Goal: Task Accomplishment & Management: Manage account settings

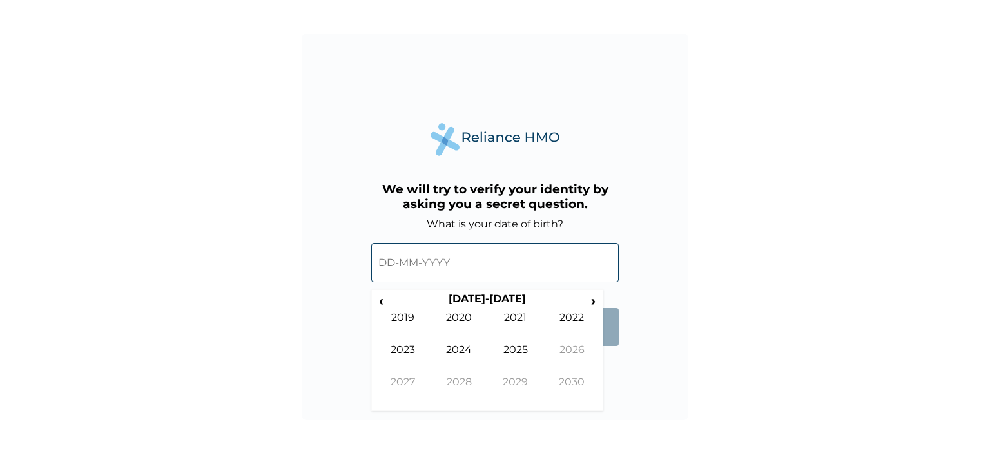
click at [463, 265] on input "text" at bounding box center [494, 262] width 247 height 39
click at [380, 307] on span "‹" at bounding box center [381, 300] width 14 height 16
click at [381, 307] on span "‹" at bounding box center [381, 300] width 14 height 16
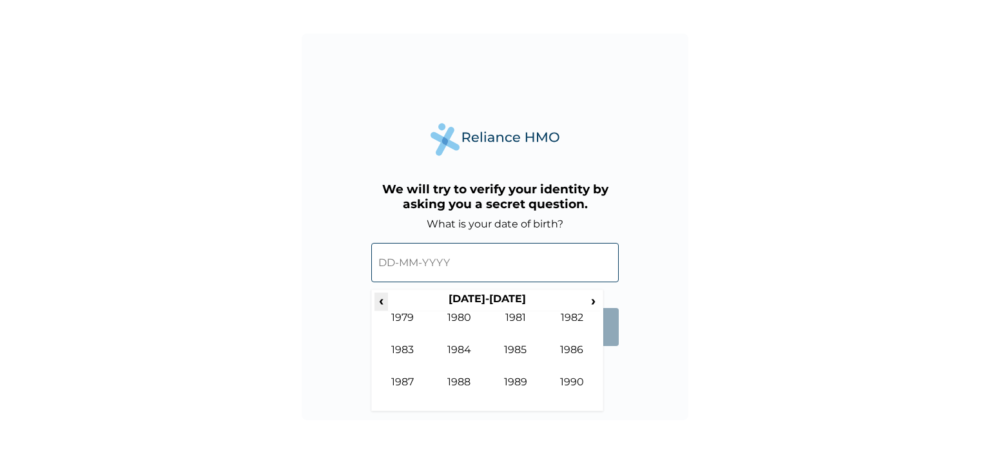
click at [381, 307] on span "‹" at bounding box center [381, 300] width 14 height 16
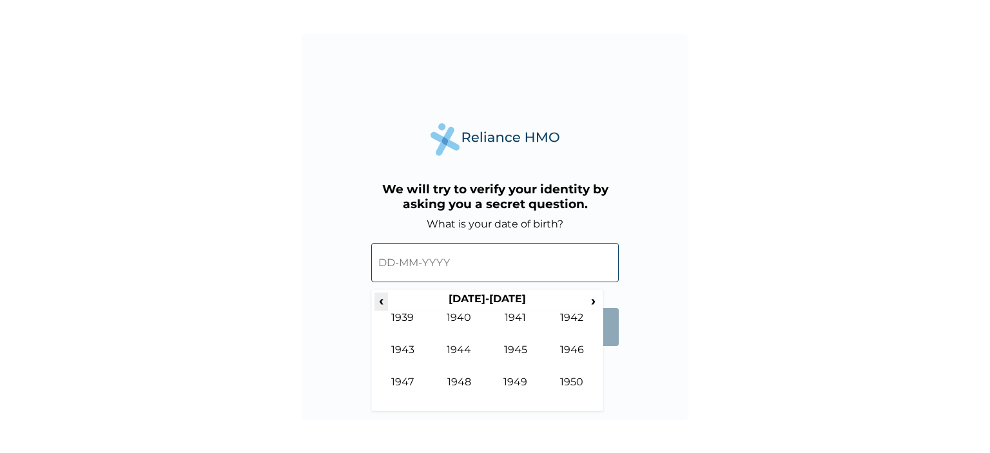
click at [381, 307] on span "‹" at bounding box center [381, 300] width 14 height 16
click at [584, 303] on th "1920-1929" at bounding box center [487, 301] width 198 height 18
click at [582, 303] on th "1920-1929" at bounding box center [487, 301] width 198 height 18
click at [589, 301] on span "›" at bounding box center [593, 300] width 14 height 16
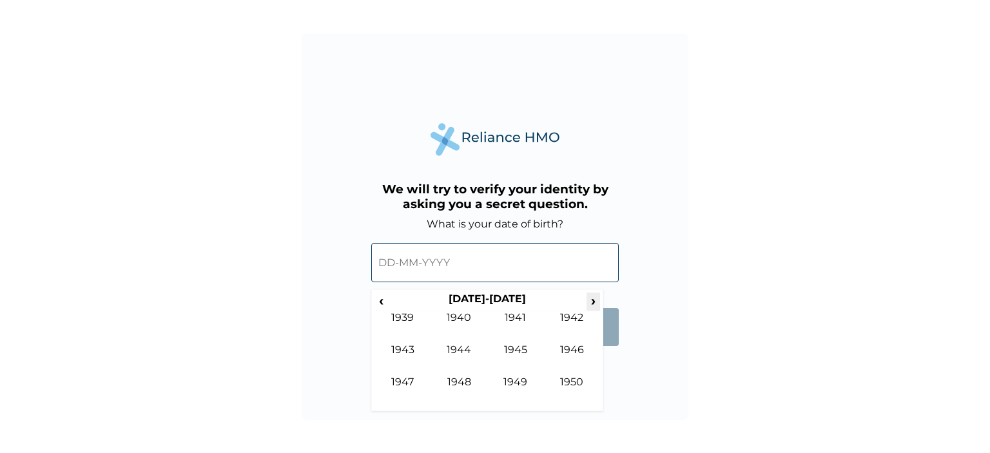
click at [589, 301] on span "›" at bounding box center [593, 300] width 14 height 16
click at [513, 349] on td "1985" at bounding box center [515, 359] width 57 height 32
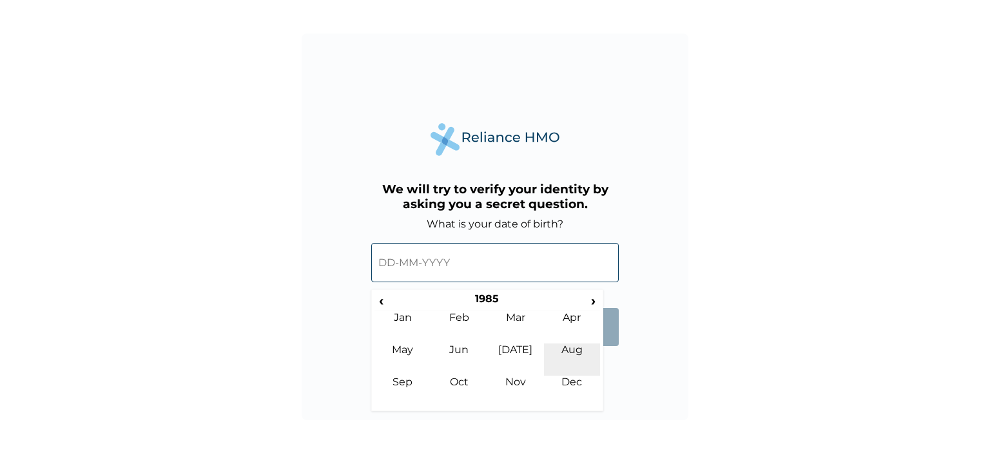
click at [568, 347] on td "Aug" at bounding box center [572, 359] width 57 height 32
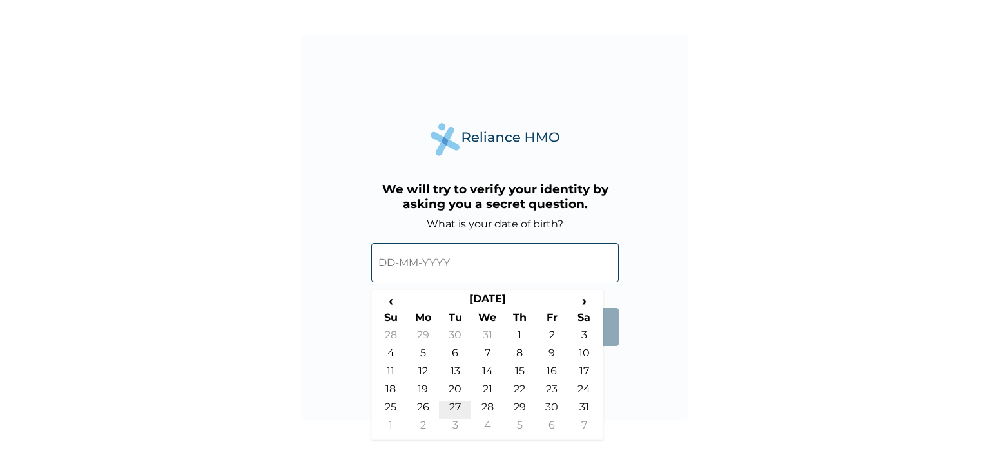
click at [454, 404] on td "27" at bounding box center [455, 410] width 32 height 18
type input "27-08-1985"
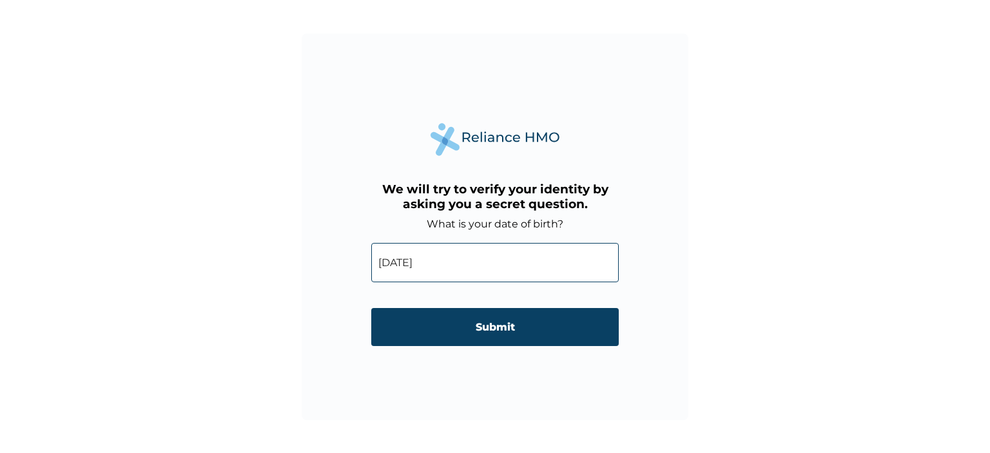
click at [488, 338] on input "Submit" at bounding box center [494, 327] width 247 height 38
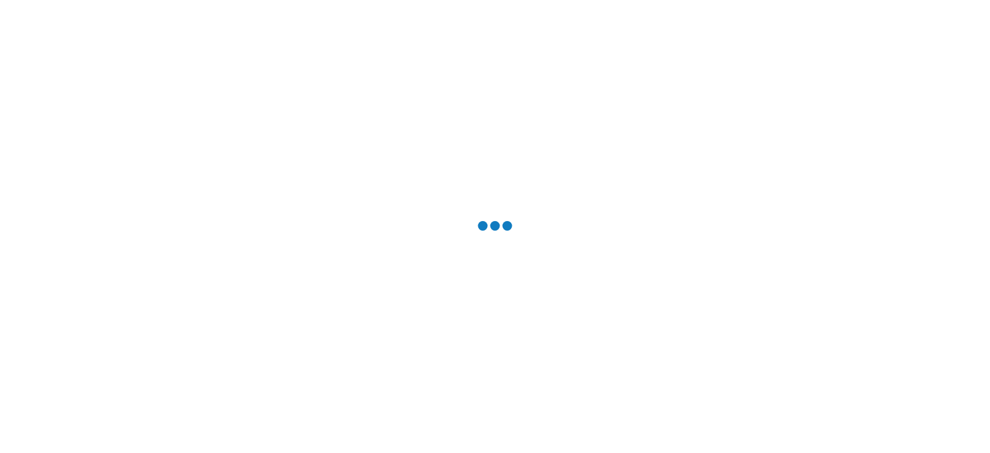
click at [488, 338] on div at bounding box center [495, 226] width 990 height 453
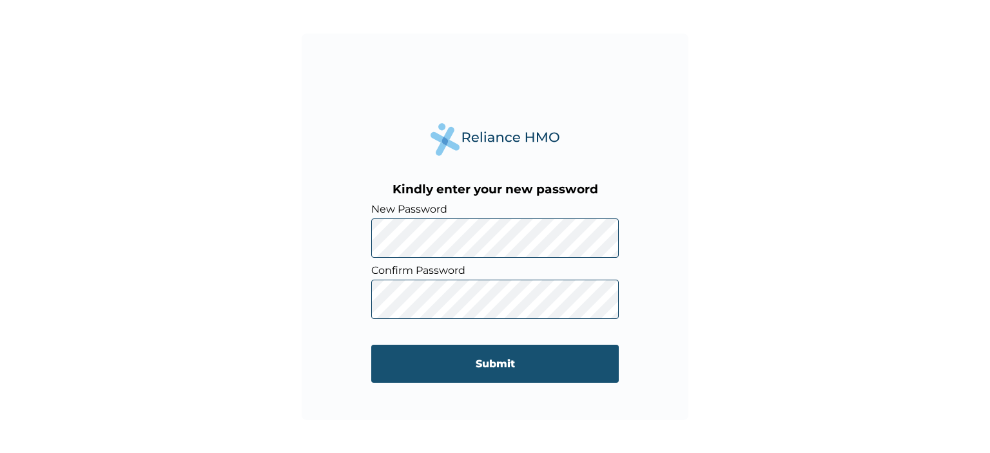
click at [498, 353] on input "Submit" at bounding box center [494, 364] width 247 height 38
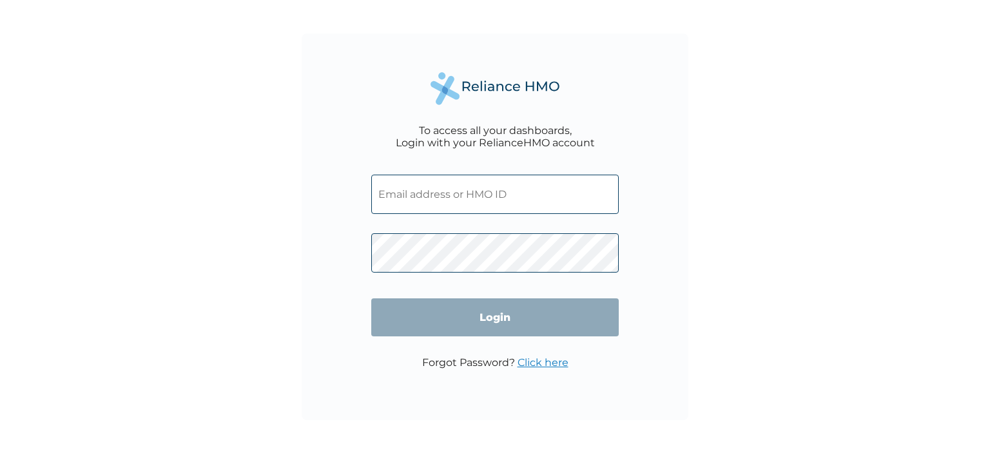
click at [474, 195] on input "text" at bounding box center [494, 194] width 247 height 39
type input "psalmmy9ice@gmail.com"
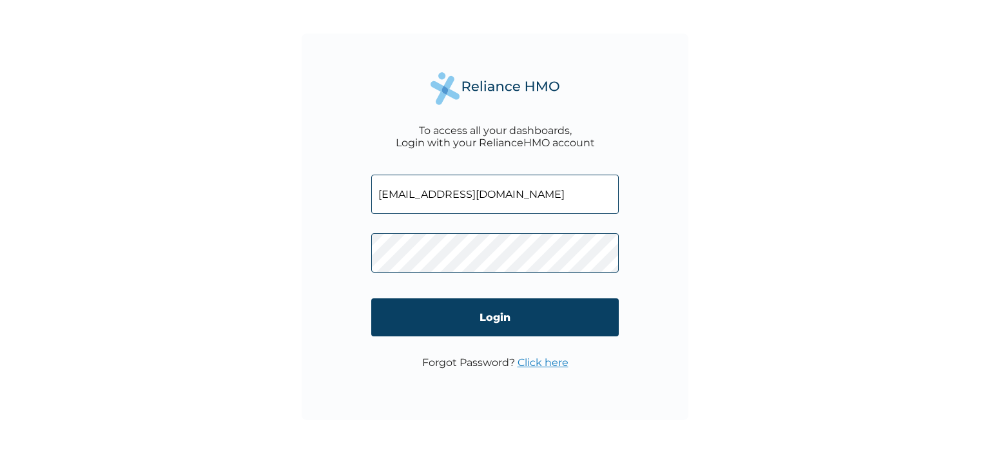
click at [450, 328] on input "Login" at bounding box center [494, 317] width 247 height 38
click at [450, 328] on div "To access all your dashboards, Login with your RelianceHMO account psalmmy9ice@…" at bounding box center [495, 226] width 990 height 453
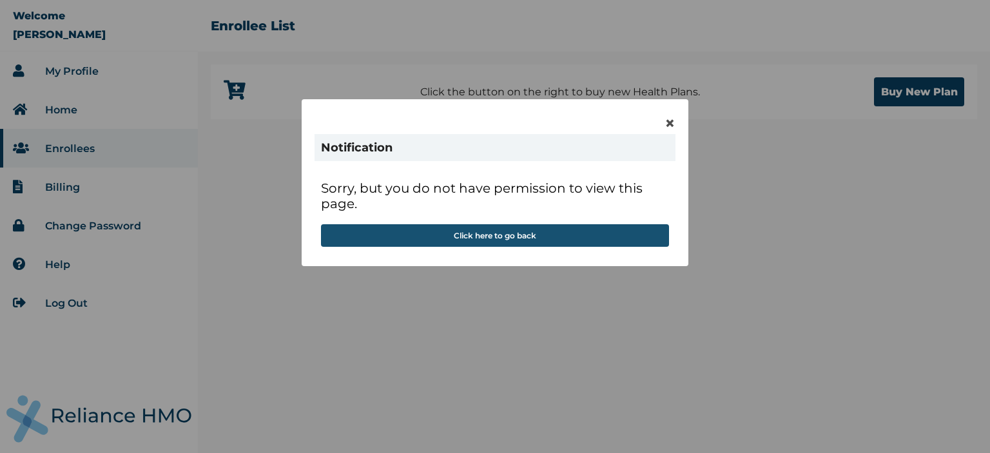
click at [522, 236] on button "Click here to go back" at bounding box center [495, 235] width 348 height 23
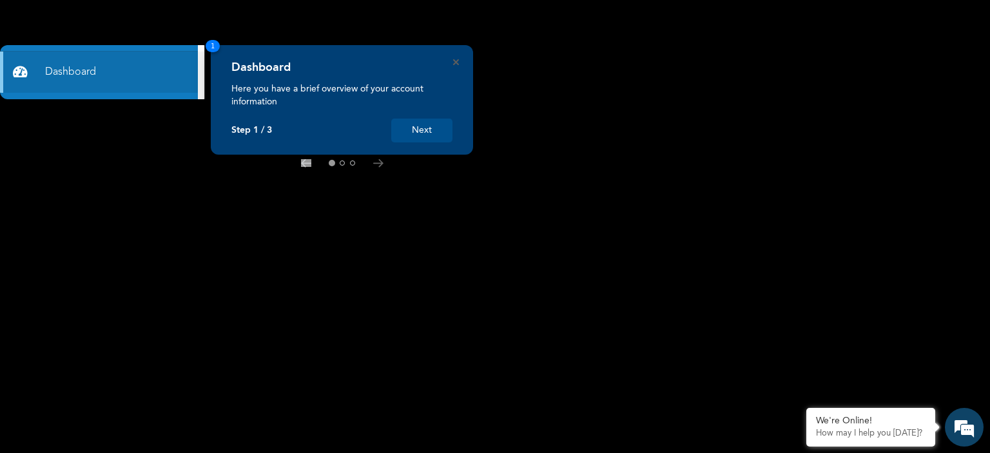
click at [419, 123] on button "Next" at bounding box center [421, 131] width 61 height 24
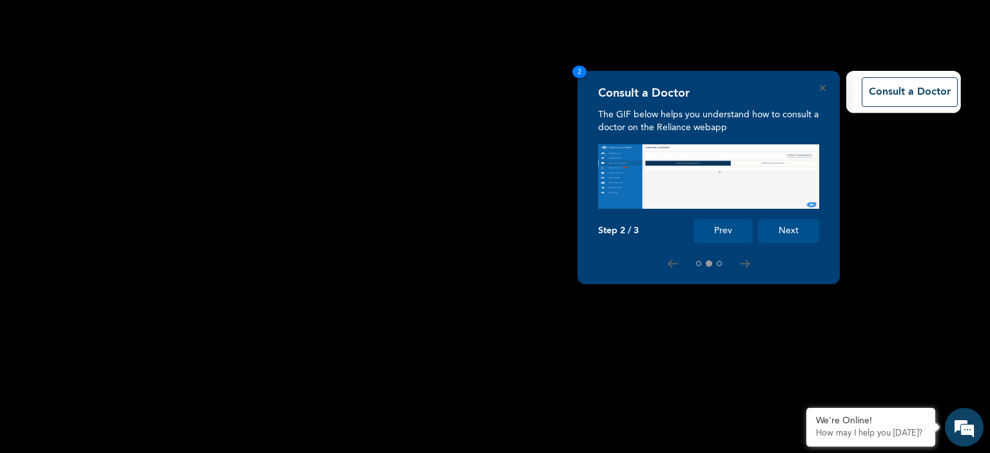
click at [791, 230] on button "Next" at bounding box center [788, 231] width 61 height 24
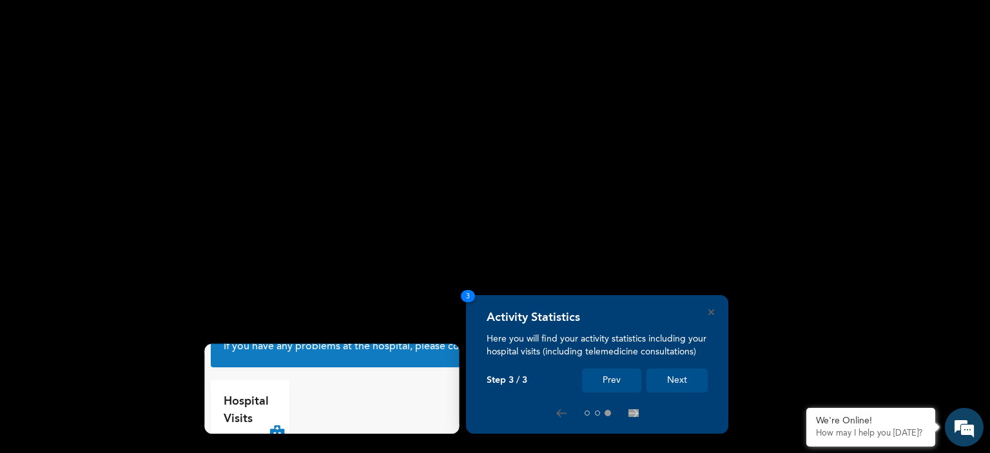
scroll to position [30, 0]
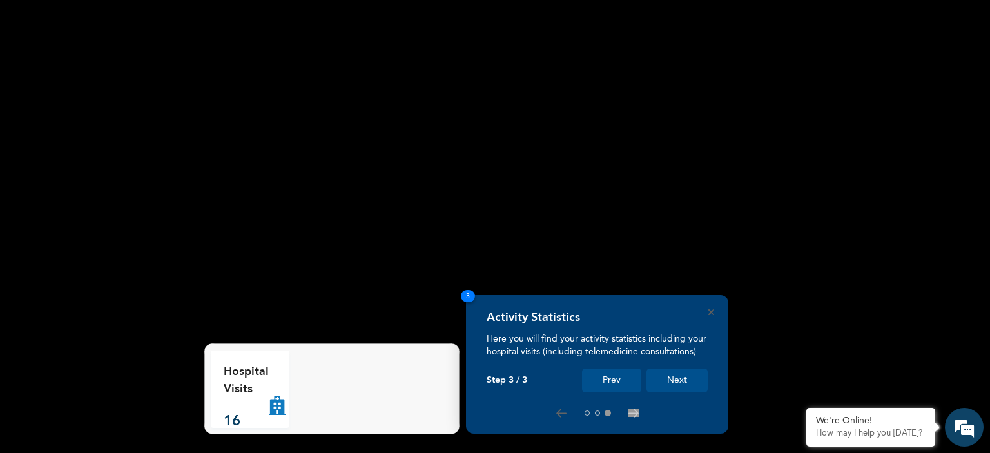
click at [687, 373] on button "Next" at bounding box center [676, 381] width 61 height 24
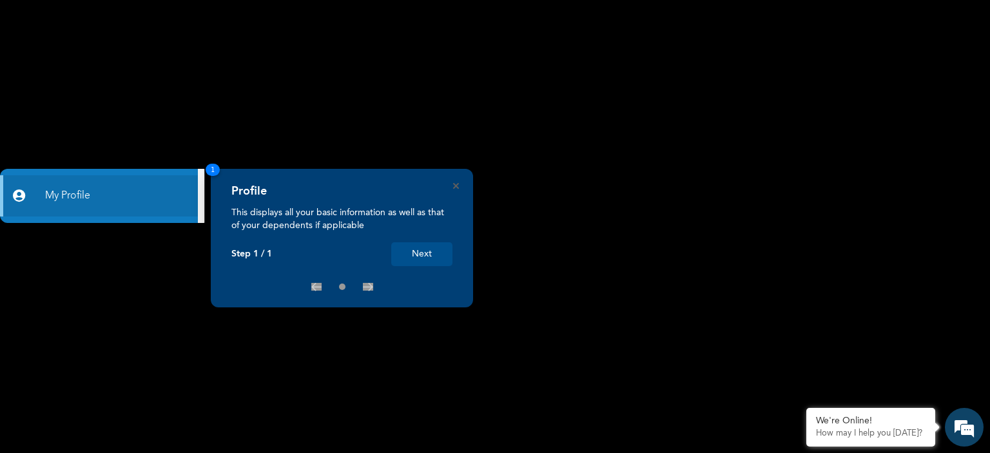
click at [420, 251] on button "Next" at bounding box center [421, 254] width 61 height 24
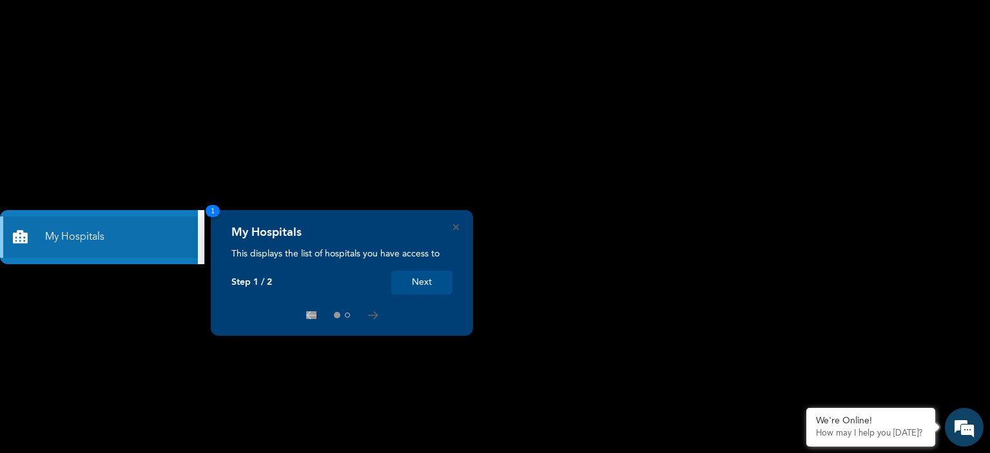
click at [430, 283] on button "Next" at bounding box center [421, 283] width 61 height 24
click at [430, 452] on div "My Hospitals This displays the list of hospitals you have access to Step 1 / 2 …" at bounding box center [495, 453] width 990 height 0
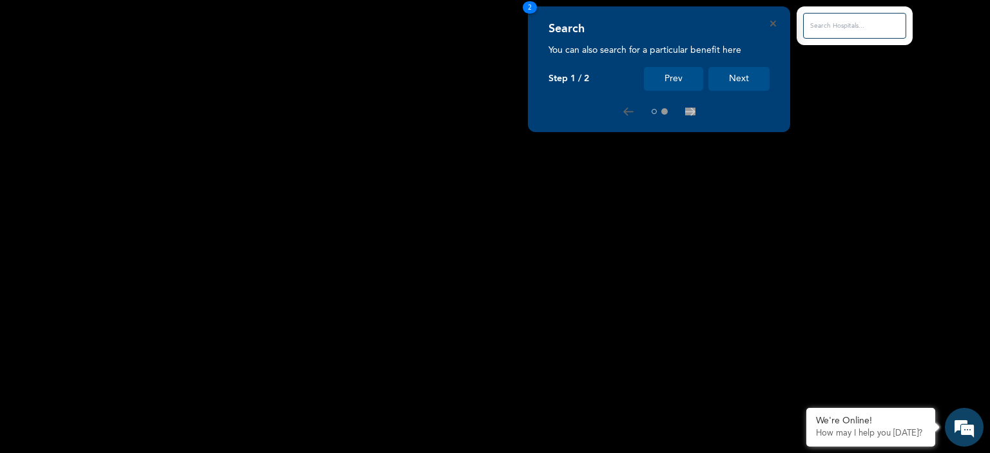
click at [731, 82] on button "Next" at bounding box center [738, 79] width 61 height 24
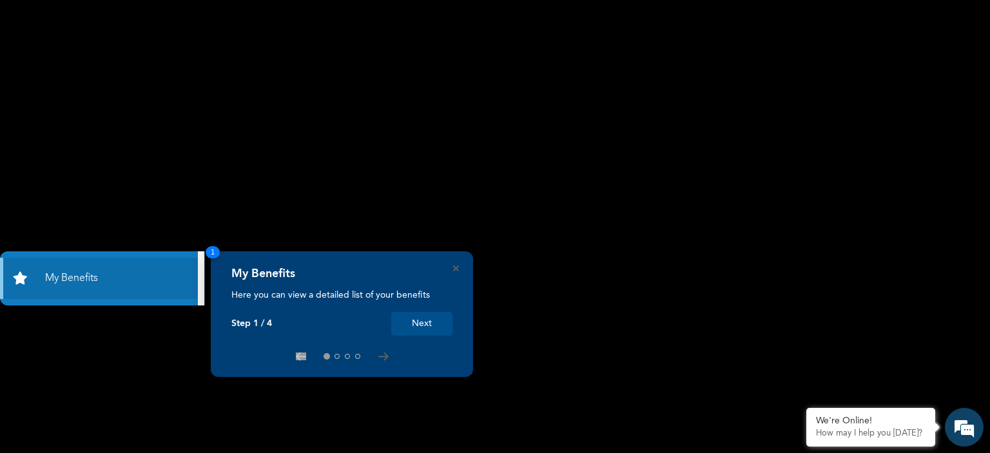
click at [414, 332] on button "Next" at bounding box center [421, 324] width 61 height 24
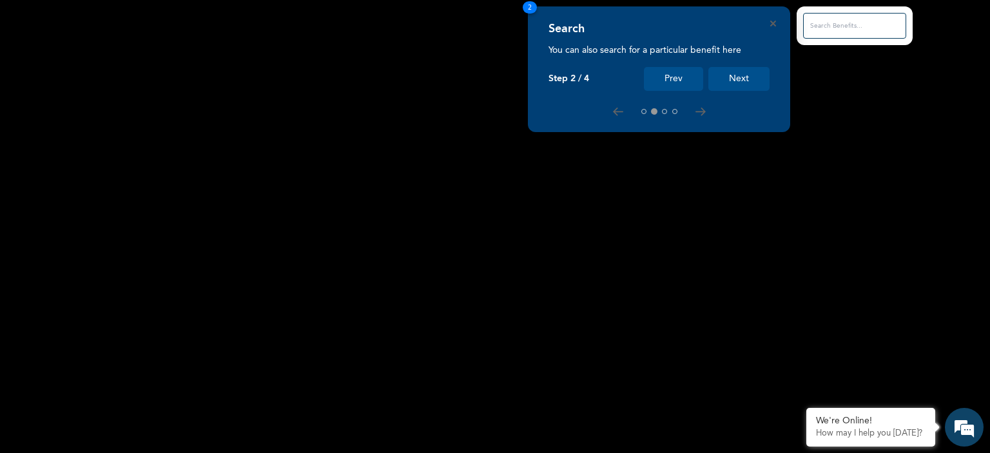
click at [734, 79] on button "Next" at bounding box center [738, 79] width 61 height 24
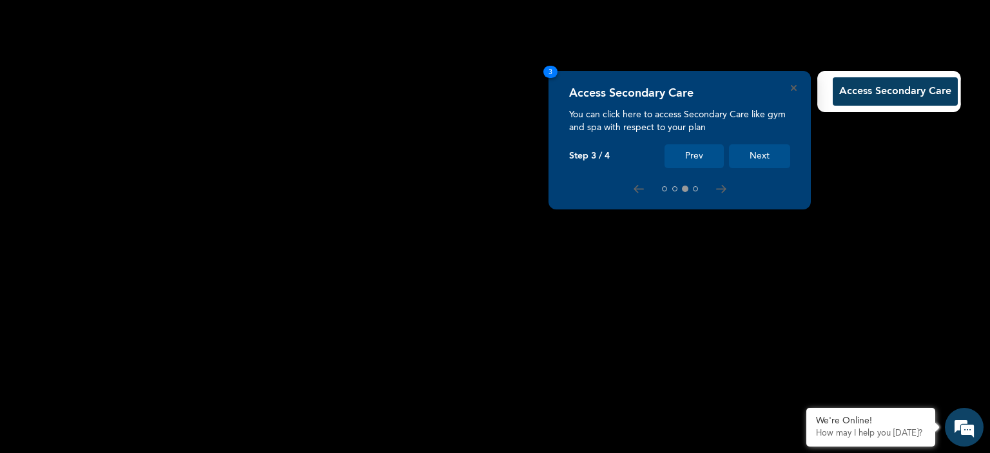
click at [751, 149] on button "Next" at bounding box center [759, 156] width 61 height 24
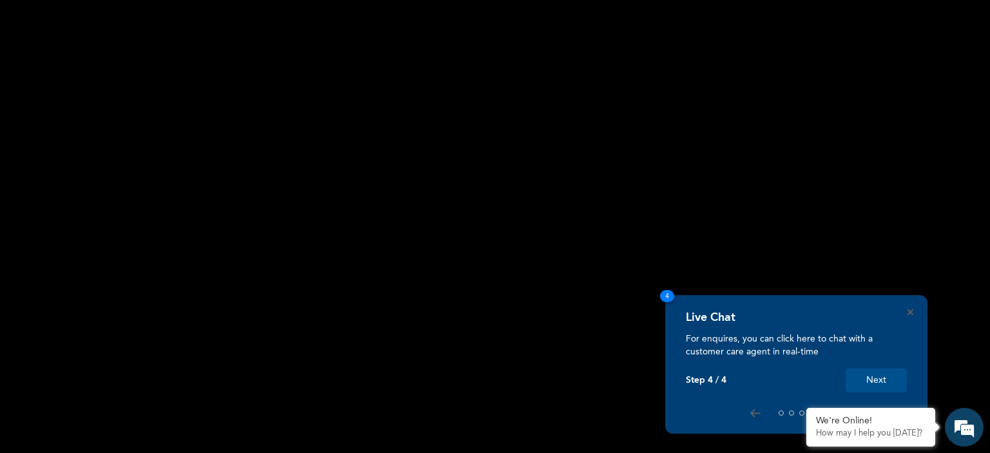
click at [751, 149] on rect at bounding box center [495, 226] width 990 height 453
